Goal: Connect with others: Connect with others

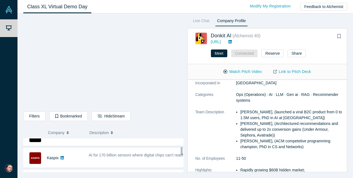
scroll to position [166, 0]
click at [117, 152] on span "AI for 170 billion sensors where digital chips can't reach" at bounding box center [136, 154] width 95 height 4
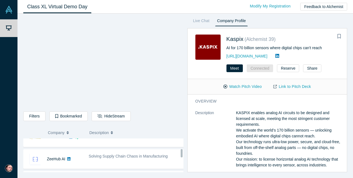
scroll to position [209, 0]
click at [150, 150] on div "Solving Supply Chain Chaos in Manufacturing" at bounding box center [136, 158] width 101 height 17
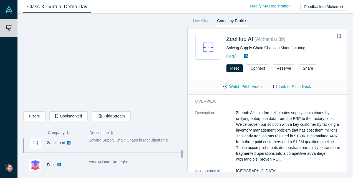
scroll to position [228, 0]
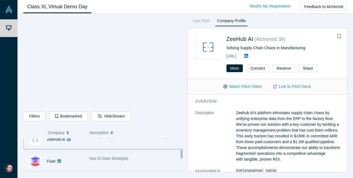
click at [117, 161] on div "Your AI Data Strategist." at bounding box center [136, 161] width 101 height 17
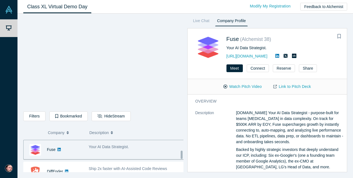
scroll to position [243, 0]
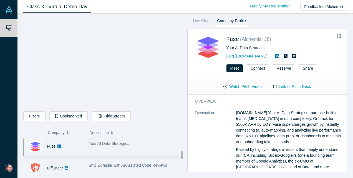
click at [127, 165] on span "Ship 2x faster with AI-Assisted Code Reviews" at bounding box center [128, 166] width 78 height 4
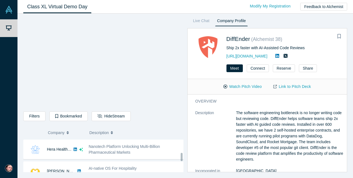
scroll to position [285, 0]
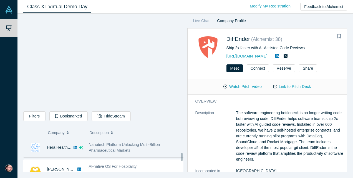
click at [124, 143] on span "Nanotech Platform Unlocking Multi-Billion Pharmaceutical Markets" at bounding box center [124, 148] width 71 height 10
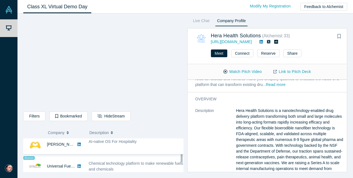
scroll to position [310, 0]
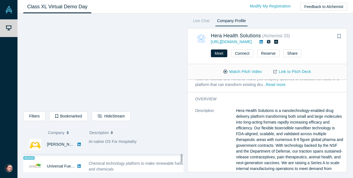
click at [129, 143] on div "AI-native OS For Hospitality" at bounding box center [136, 144] width 101 height 17
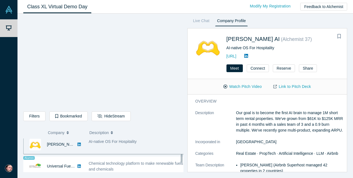
scroll to position [313, 0]
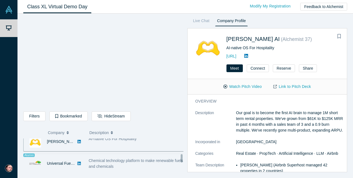
click at [118, 155] on div "Chemical technology platform to make renewable fuels and chemicals" at bounding box center [136, 163] width 101 height 17
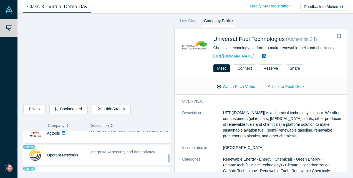
scroll to position [360, 0]
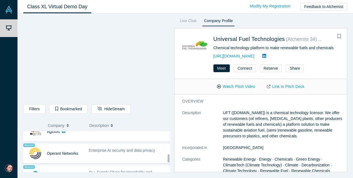
click at [114, 149] on span "Enterprise AI security and data privacy" at bounding box center [122, 151] width 66 height 4
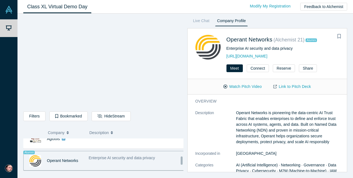
click at [105, 158] on div "Enterprise AI security and data privacy" at bounding box center [136, 160] width 101 height 17
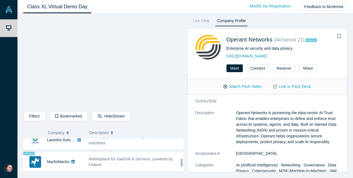
scroll to position [403, 0]
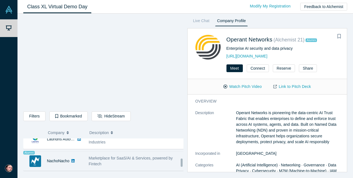
click at [104, 157] on span "Marketplace for SaaS/AI & Services, powered by Fintech" at bounding box center [131, 161] width 84 height 10
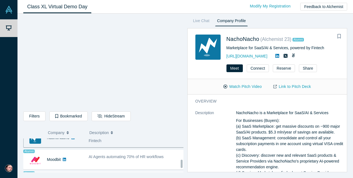
scroll to position [427, 0]
click at [104, 157] on div "AI Agents automating 70% of HR workflows" at bounding box center [136, 159] width 101 height 17
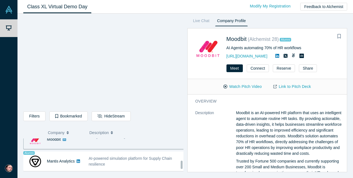
scroll to position [449, 0]
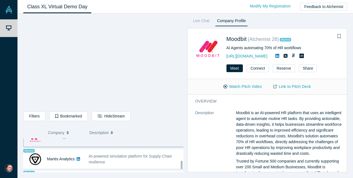
click at [104, 157] on span "AI-powered simulation platform for Supply Chain resilience" at bounding box center [130, 159] width 83 height 10
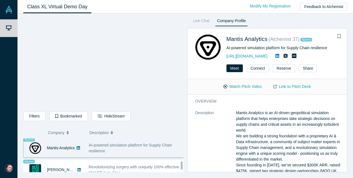
scroll to position [461, 0]
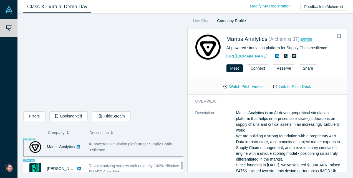
click at [104, 160] on div "Revolutionizing surgery with uniquely 100% effective SMART Auto-Stop." at bounding box center [136, 168] width 101 height 17
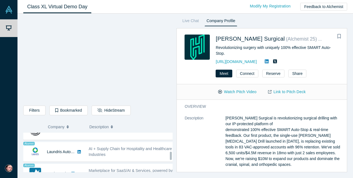
scroll to position [371, 0]
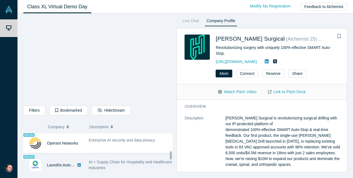
click at [89, 161] on div "AI + Supply Chain for Hospitality and Healthcare Industries" at bounding box center [131, 165] width 91 height 17
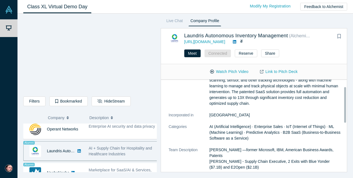
scroll to position [0, 0]
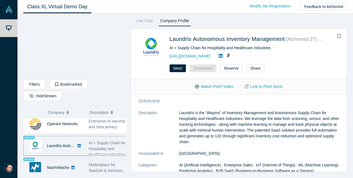
click at [60, 169] on div "NachoNacho" at bounding box center [58, 168] width 22 height 19
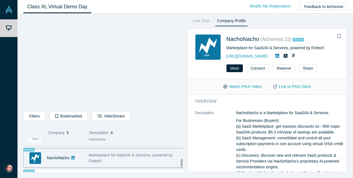
scroll to position [409, 0]
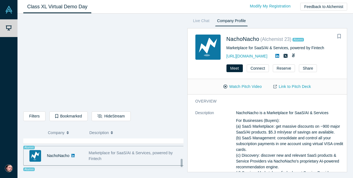
click at [99, 173] on span "AI Agents automating 70% of HR workflows" at bounding box center [126, 175] width 75 height 4
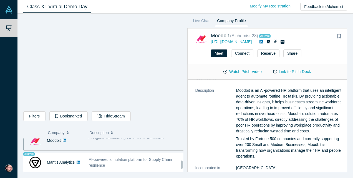
scroll to position [446, 0]
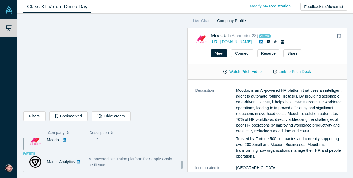
click at [111, 159] on div "AI-powered simulation platform for Supply Chain resilience" at bounding box center [137, 163] width 96 height 12
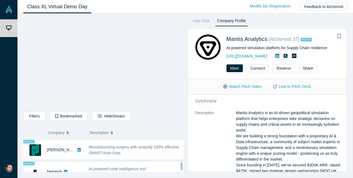
scroll to position [482, 0]
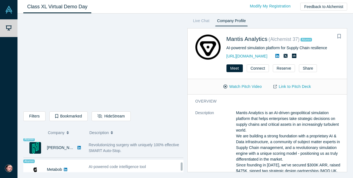
click at [108, 146] on span "Revolutionizing surgery with uniquely 100% effective SMART Auto-Stop." at bounding box center [134, 148] width 90 height 10
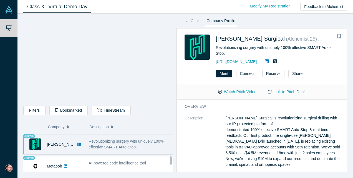
scroll to position [479, 0]
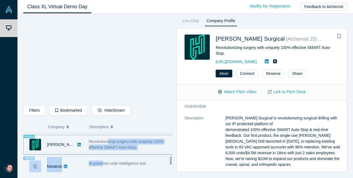
drag, startPoint x: 108, startPoint y: 146, endPoint x: 103, endPoint y: 167, distance: 22.3
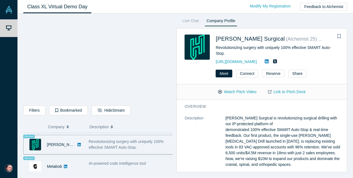
drag, startPoint x: 103, startPoint y: 167, endPoint x: 126, endPoint y: 169, distance: 23.0
click at [126, 169] on div "AI-powered code intelligence tool" at bounding box center [131, 166] width 91 height 17
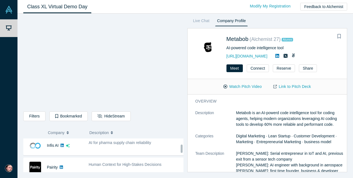
scroll to position [0, 0]
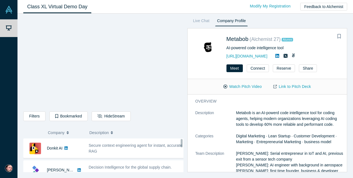
click at [115, 152] on div "Secure context engineering agent for instant, accurate RAG" at bounding box center [137, 149] width 96 height 12
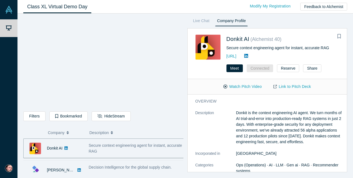
click at [126, 169] on span "Decision Intelligence for the global supply chain." at bounding box center [130, 167] width 83 height 4
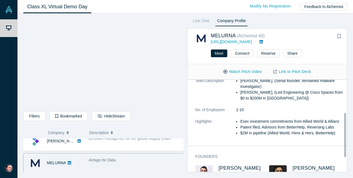
scroll to position [70, 0]
click at [238, 53] on button "Connect" at bounding box center [242, 54] width 22 height 8
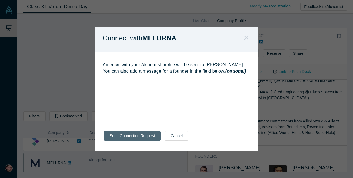
click at [141, 137] on button "Send Connection Request" at bounding box center [132, 136] width 57 height 10
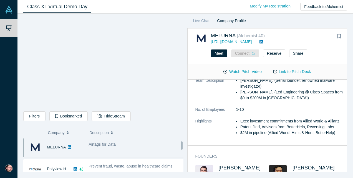
scroll to position [52, 0]
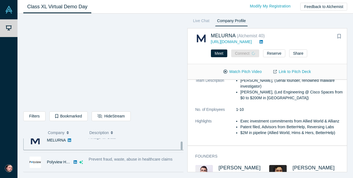
click at [110, 158] on span "Prevent fraud, waste, abuse in healthcare claims" at bounding box center [131, 159] width 84 height 4
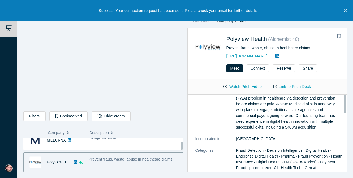
scroll to position [0, 0]
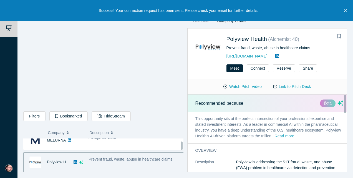
click at [107, 160] on span "Prevent fraud, waste, abuse in healthcare claims" at bounding box center [131, 159] width 84 height 4
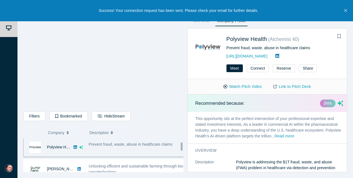
scroll to position [72, 0]
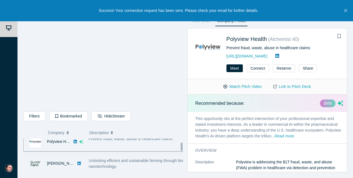
click at [144, 159] on span "Unlocking efficient and sustainable farming through bio-nanotechnology." at bounding box center [137, 164] width 96 height 10
